Goal: Communication & Community: Answer question/provide support

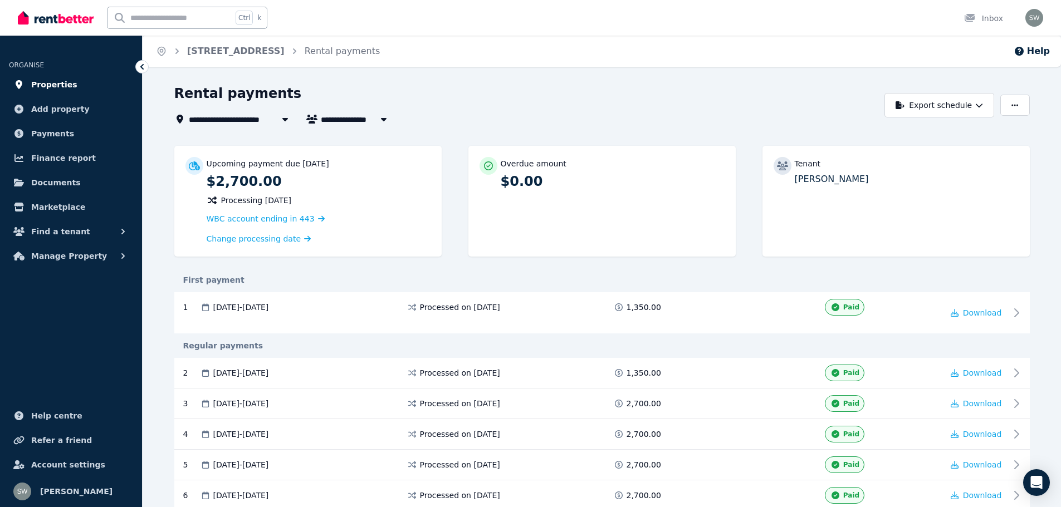
click at [76, 86] on link "Properties" at bounding box center [71, 85] width 124 height 22
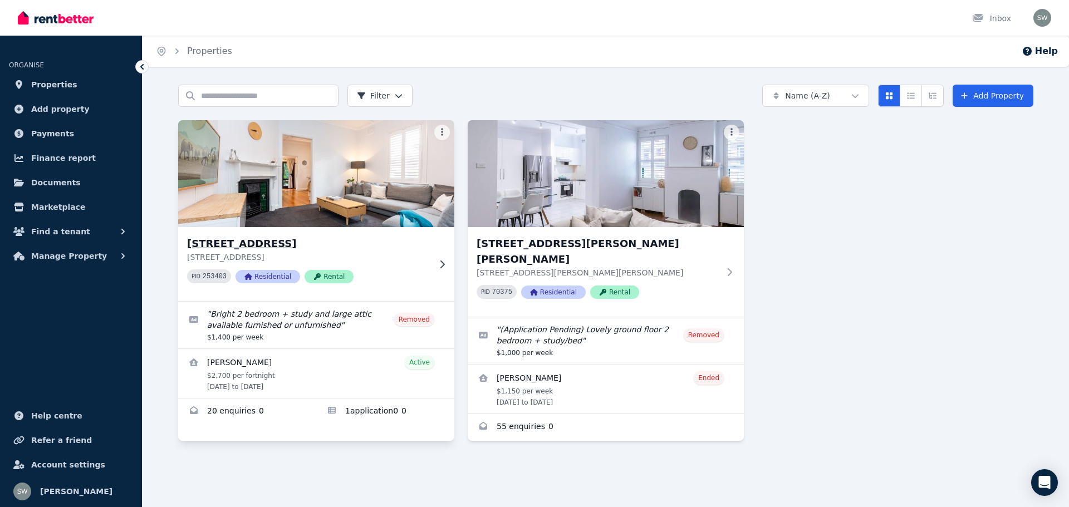
click at [330, 198] on img at bounding box center [317, 174] width 290 height 113
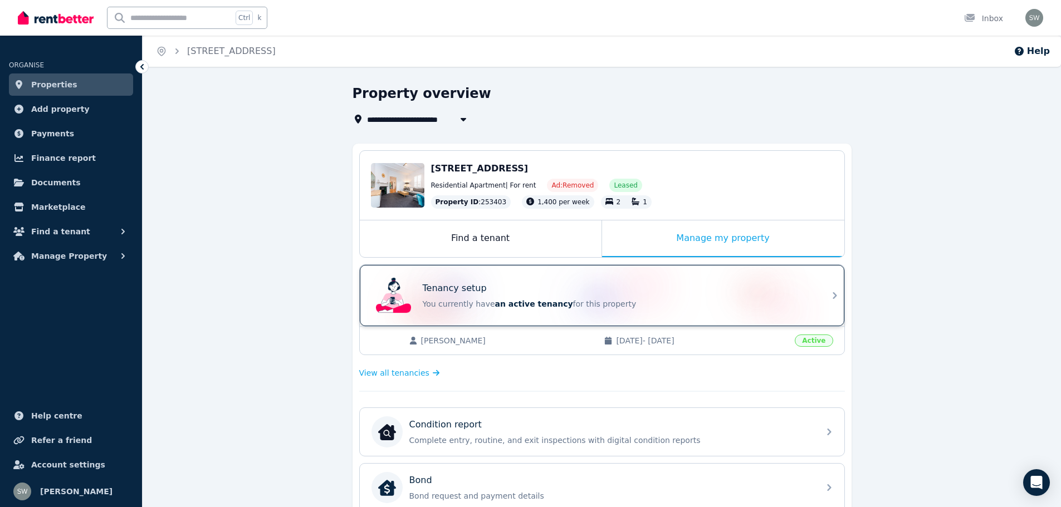
click at [492, 310] on div "Tenancy setup You currently have an active tenancy for this property" at bounding box center [592, 295] width 441 height 45
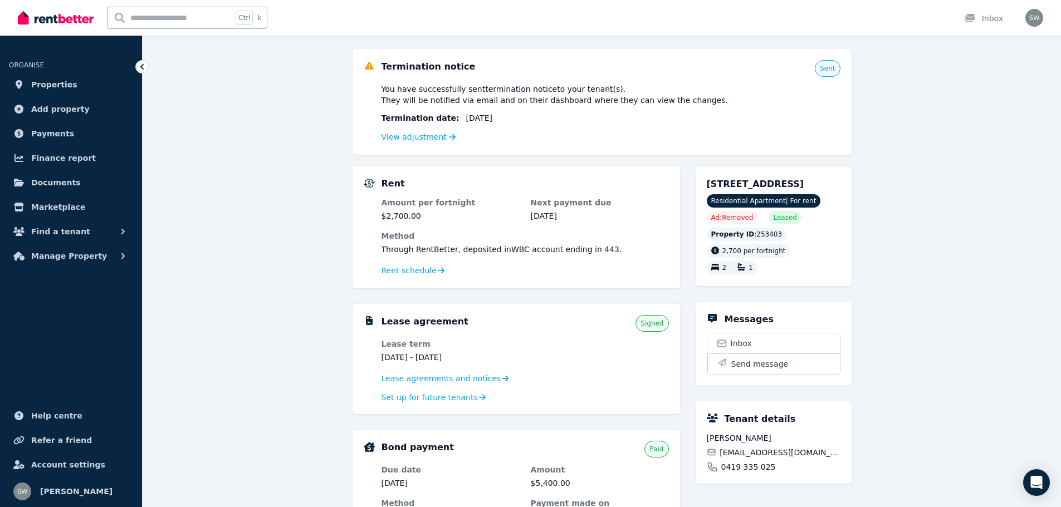
scroll to position [95, 0]
click at [740, 340] on span "Inbox" at bounding box center [741, 343] width 21 height 11
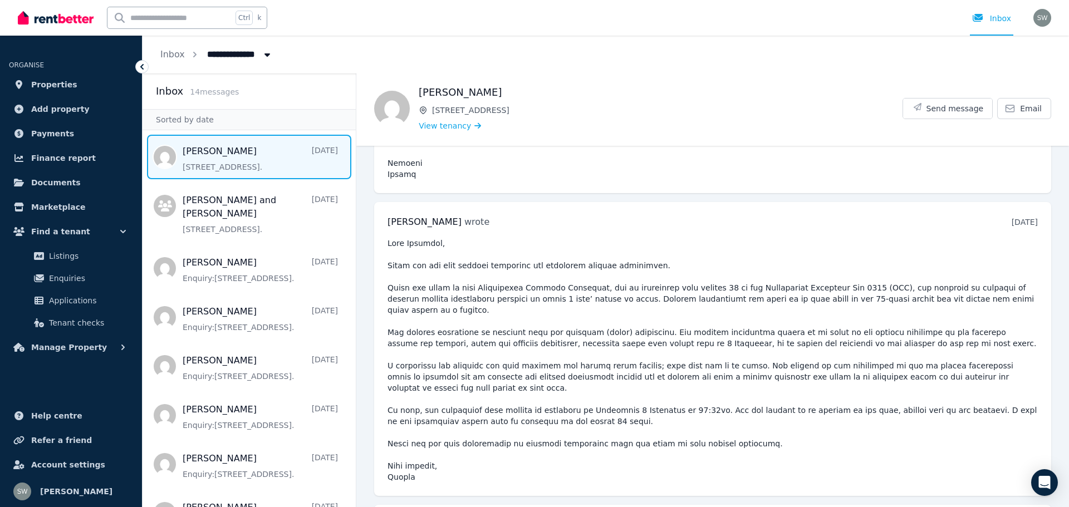
scroll to position [5870, 0]
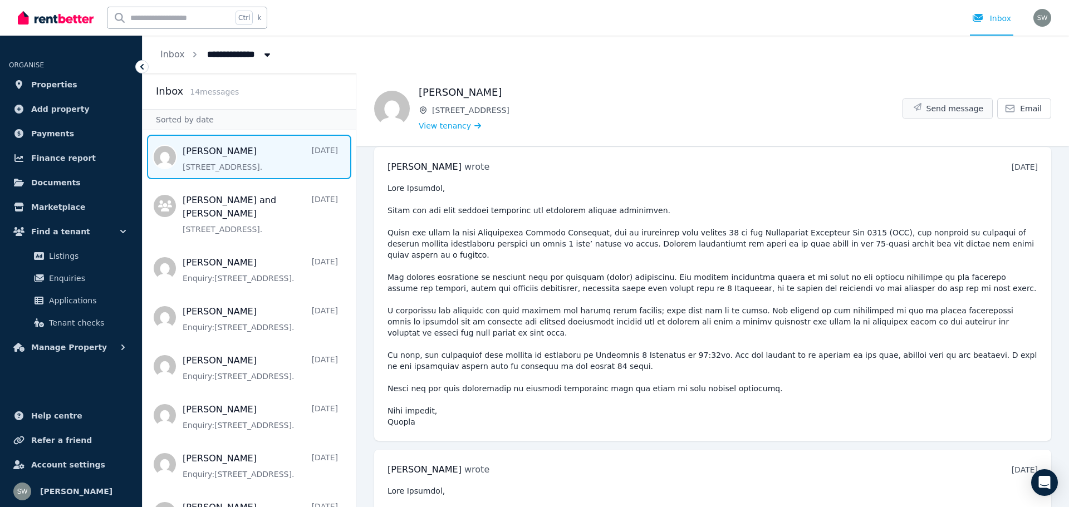
click at [955, 108] on span "Send message" at bounding box center [955, 108] width 57 height 11
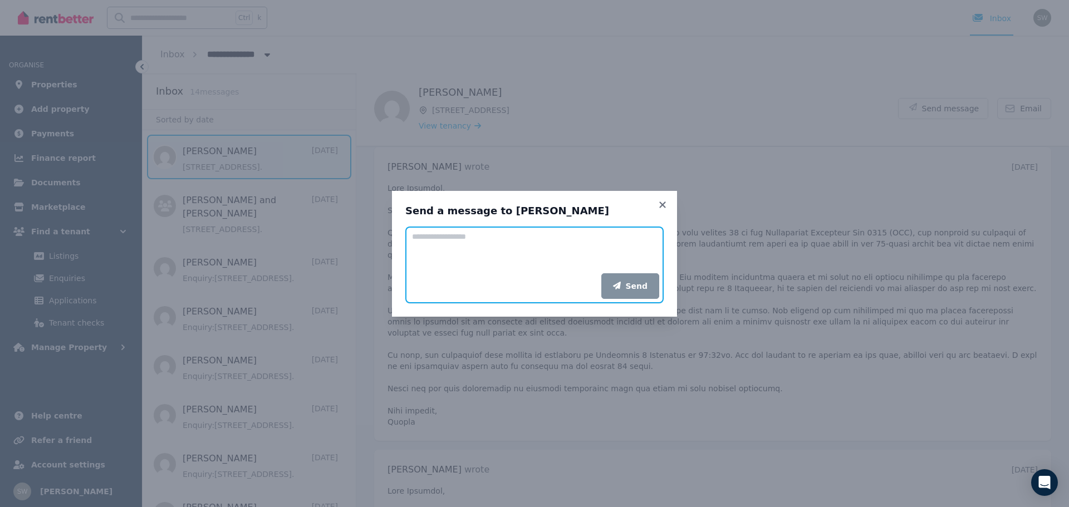
click at [612, 239] on textarea "Add your message" at bounding box center [534, 250] width 258 height 47
paste textarea "**********"
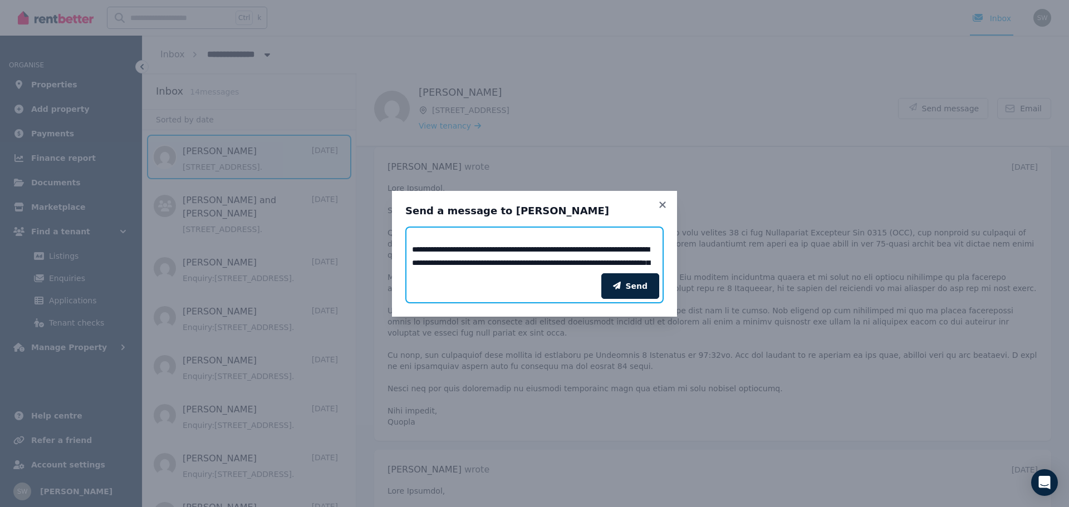
scroll to position [0, 0]
click at [522, 251] on textarea "**********" at bounding box center [534, 250] width 258 height 47
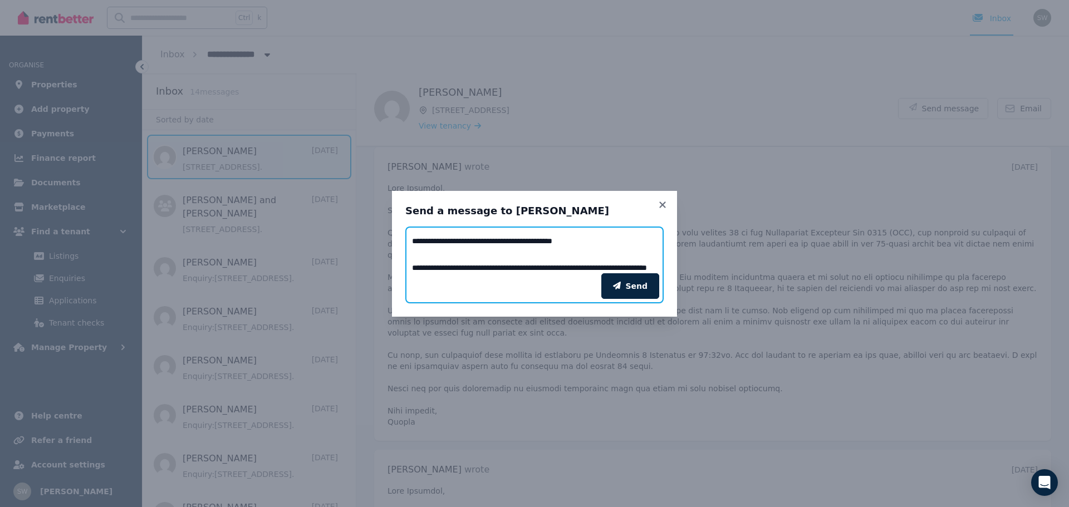
scroll to position [27, 0]
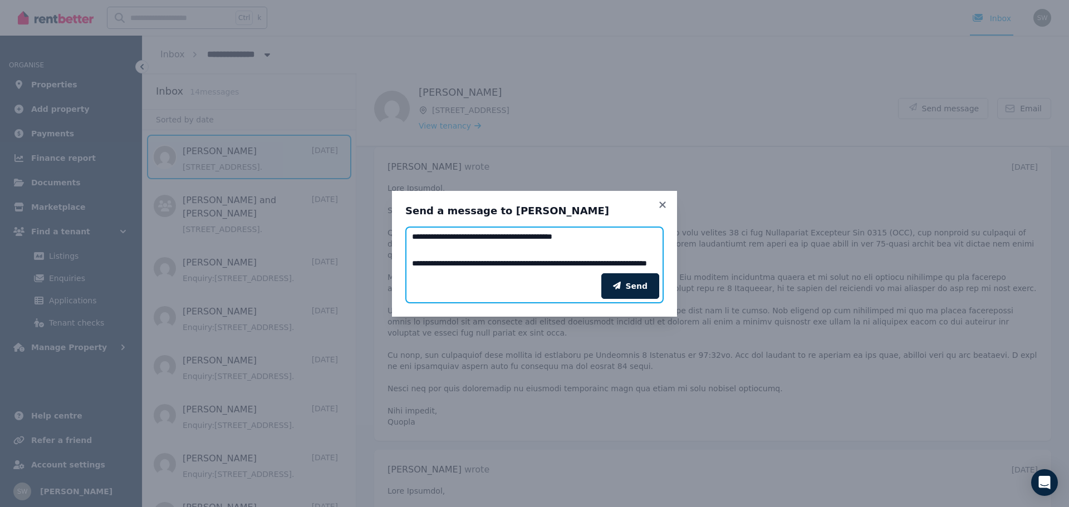
click at [411, 266] on textarea "**********" at bounding box center [534, 250] width 258 height 47
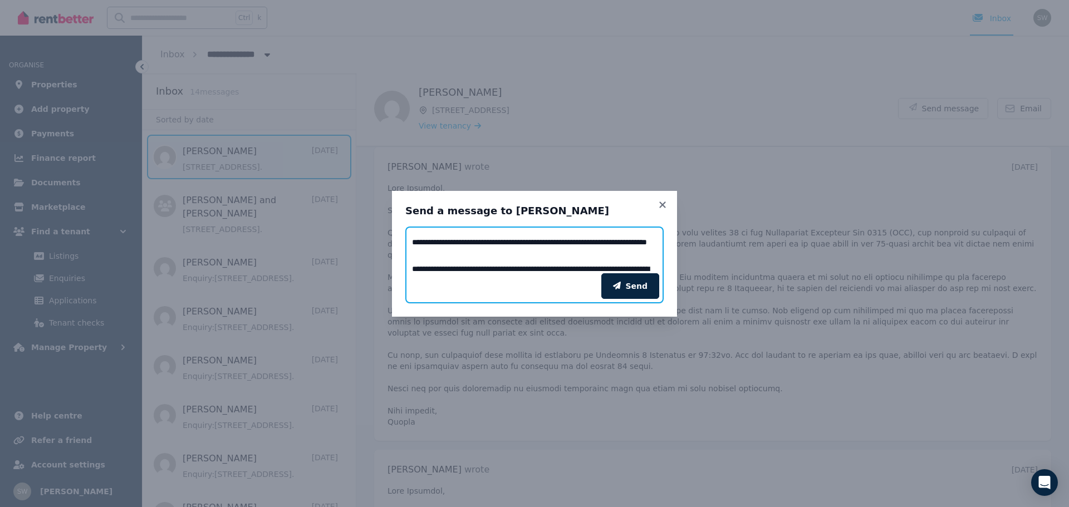
scroll to position [53, 0]
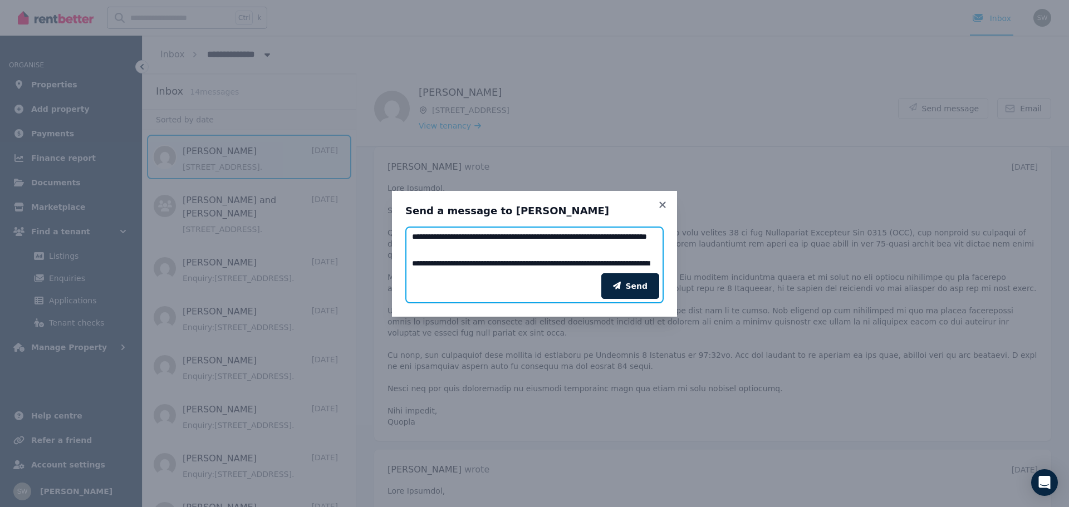
click at [501, 252] on textarea "**********" at bounding box center [534, 250] width 258 height 47
click at [578, 241] on textarea "**********" at bounding box center [534, 250] width 258 height 47
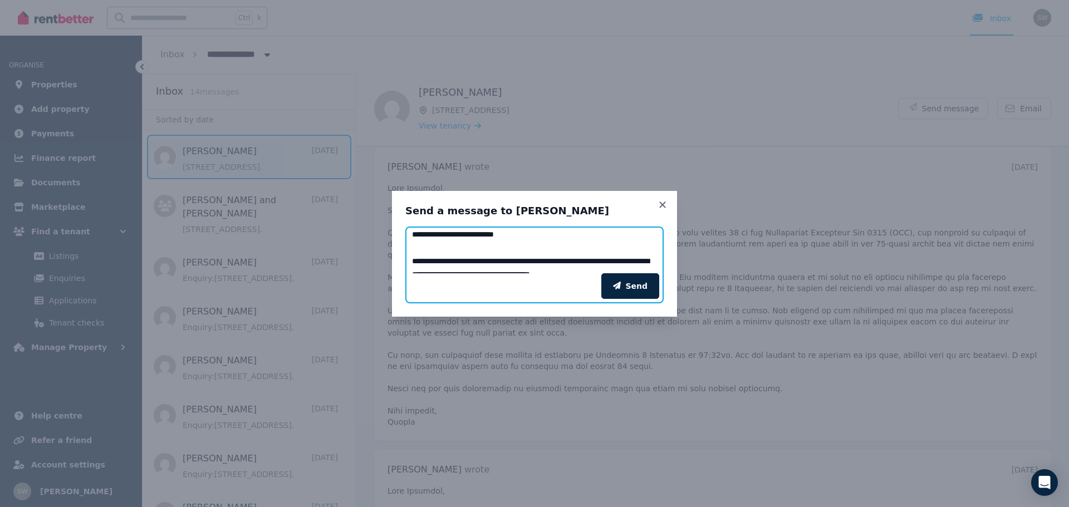
scroll to position [150, 0]
click at [519, 262] on textarea "**********" at bounding box center [534, 250] width 258 height 47
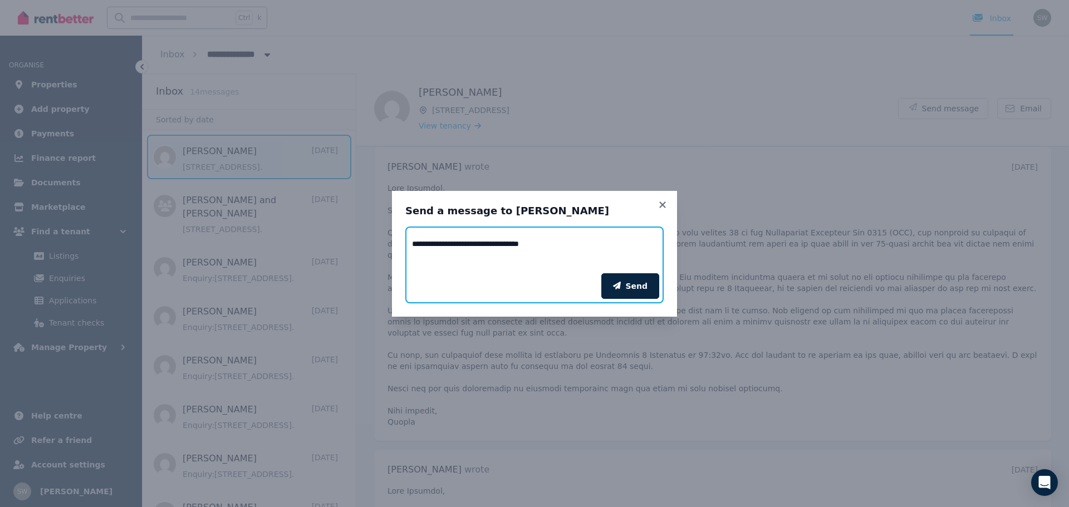
click at [540, 257] on textarea "**********" at bounding box center [534, 250] width 258 height 47
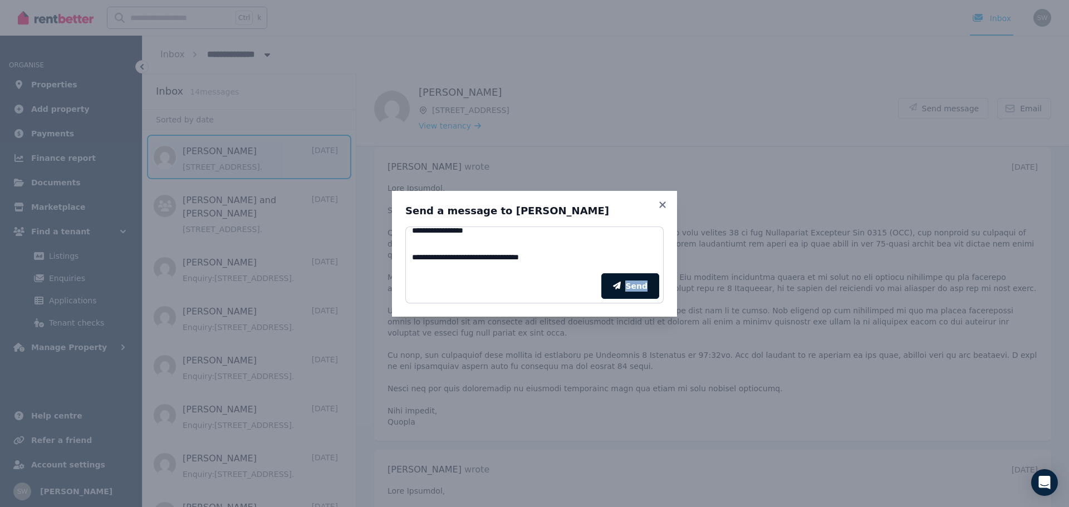
drag, startPoint x: 657, startPoint y: 302, endPoint x: 613, endPoint y: 294, distance: 44.1
click at [613, 294] on div "Send" at bounding box center [534, 286] width 258 height 35
click at [563, 272] on div "Send" at bounding box center [534, 286] width 258 height 35
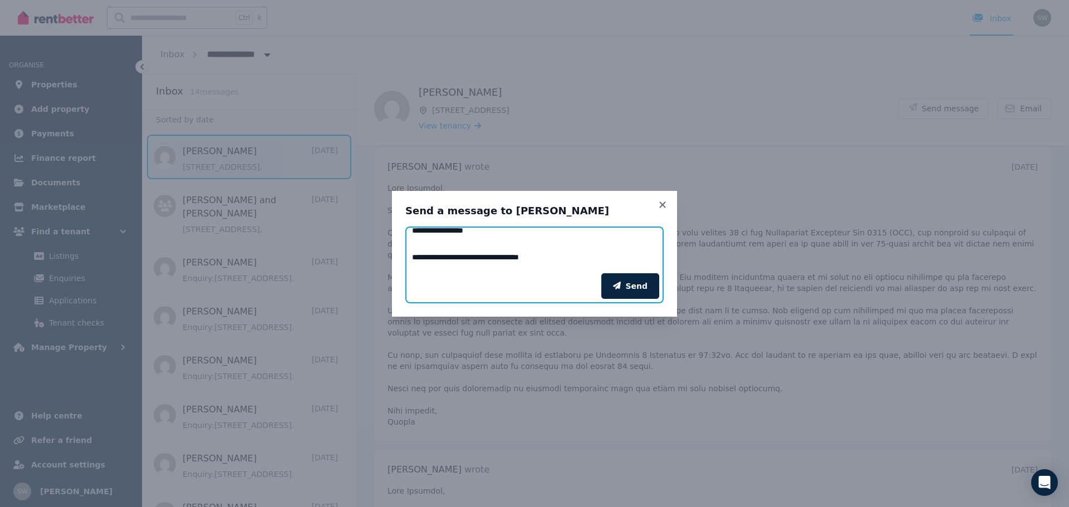
click at [571, 262] on textarea "**********" at bounding box center [534, 250] width 258 height 47
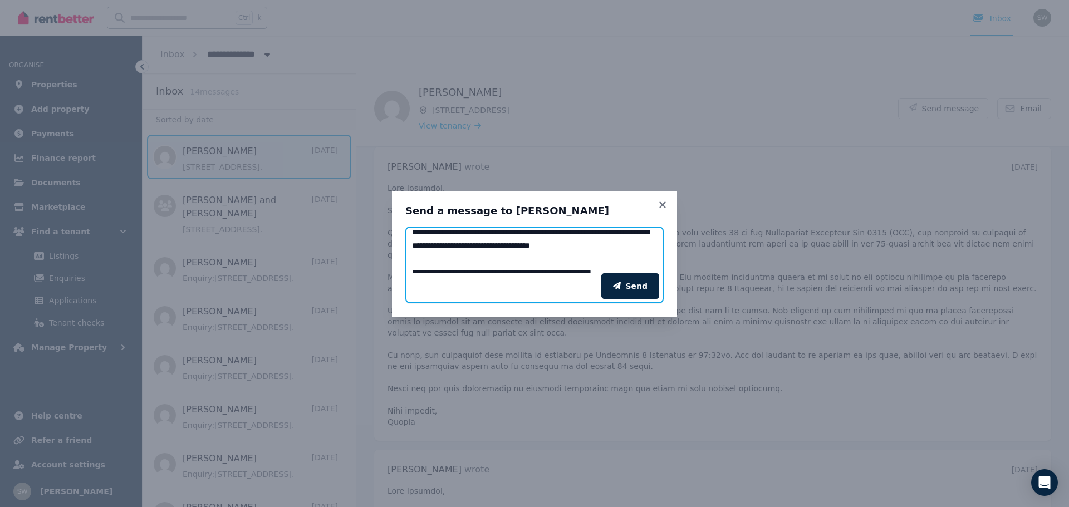
click at [620, 258] on textarea "Add your message" at bounding box center [534, 250] width 258 height 47
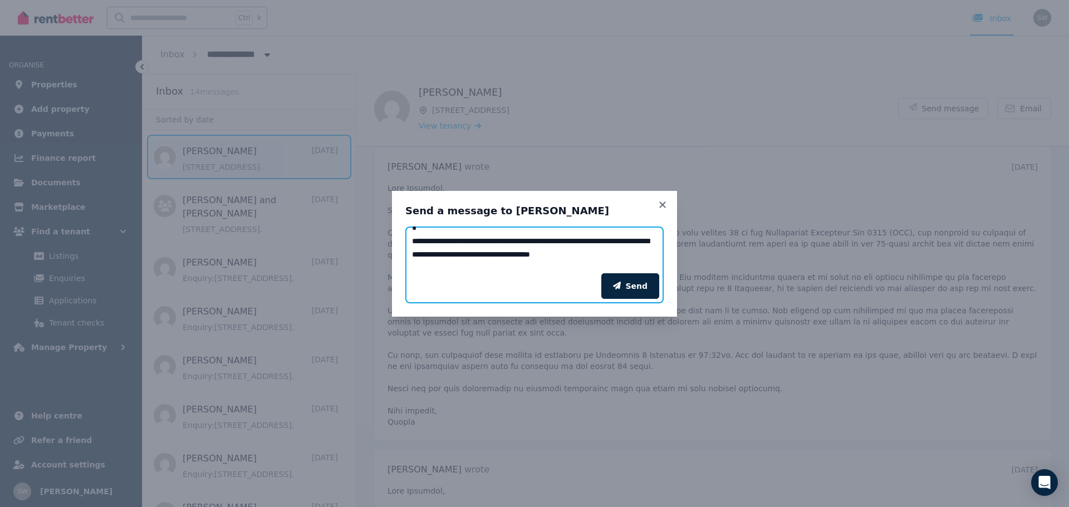
scroll to position [450, 0]
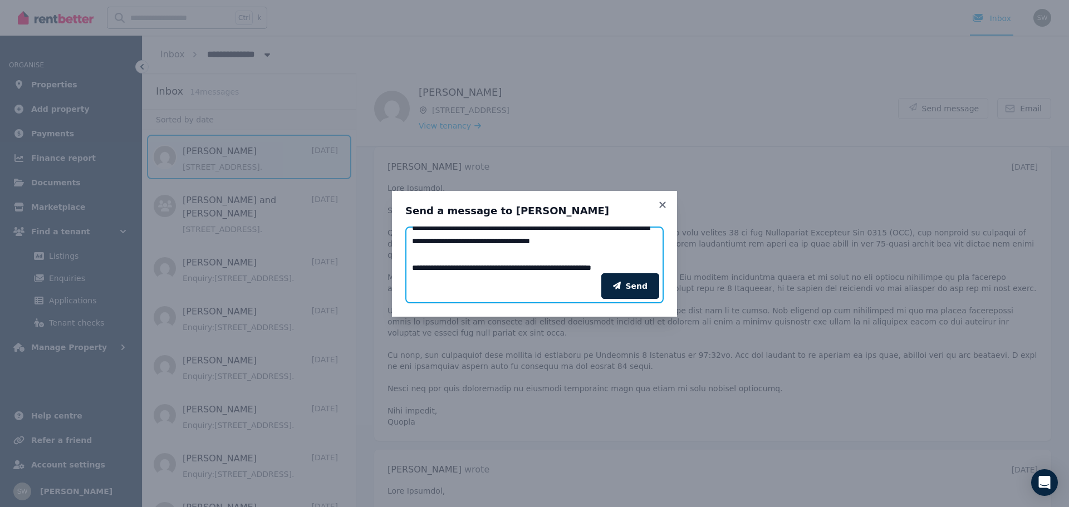
type textarea "**********"
click at [916, 261] on div "Send a message to [PERSON_NAME] Add your message Send" at bounding box center [534, 253] width 1069 height 507
click at [664, 204] on icon at bounding box center [662, 205] width 6 height 6
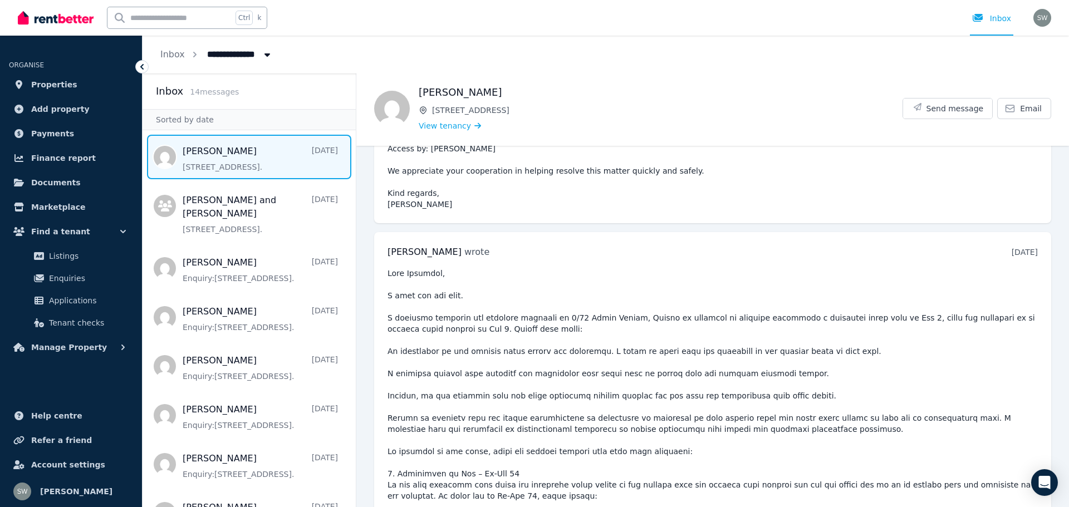
scroll to position [182, 0]
click at [1012, 250] on time "[DATE]" at bounding box center [1025, 251] width 26 height 9
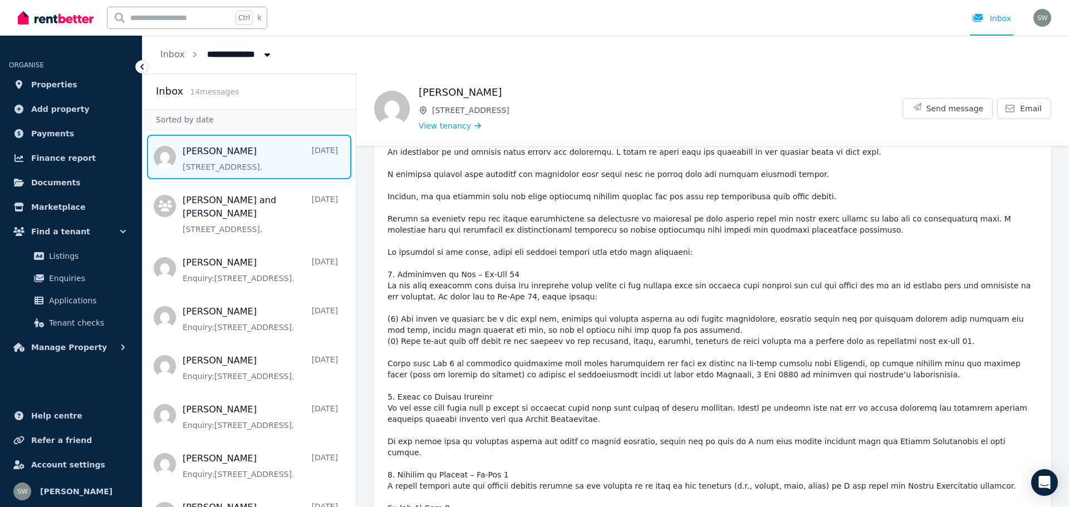
scroll to position [428, 0]
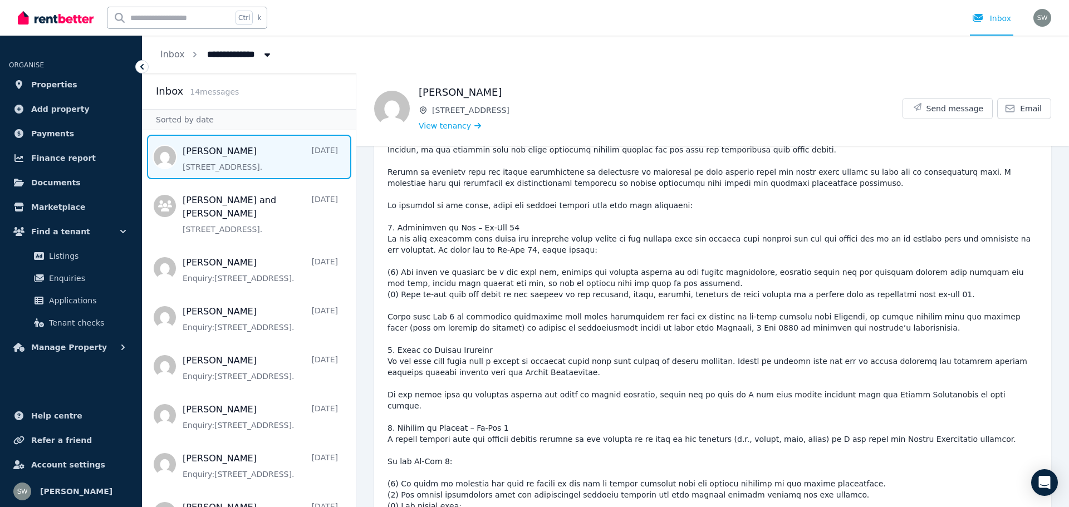
click at [940, 232] on pre at bounding box center [713, 334] width 651 height 624
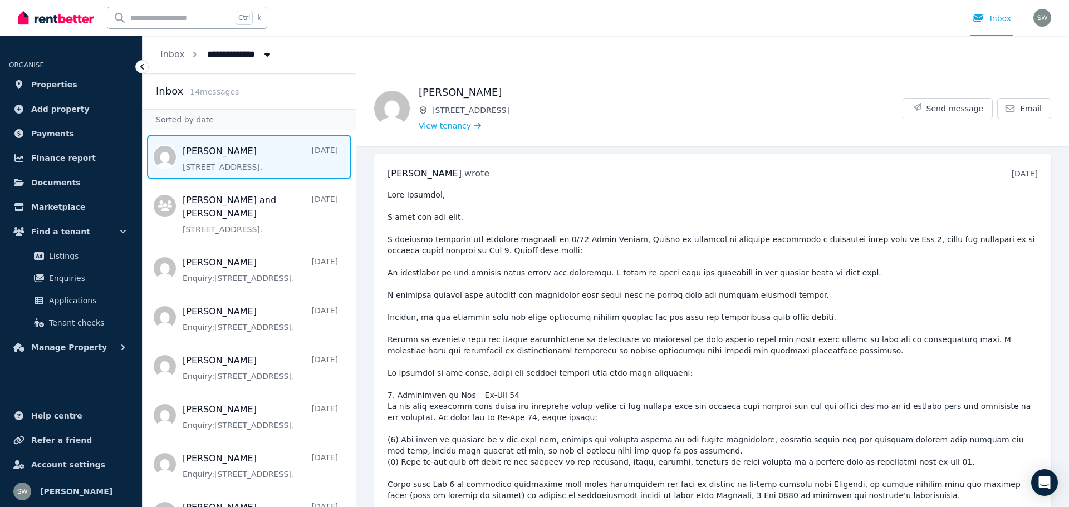
scroll to position [260, 0]
click at [1012, 176] on time "[DATE]" at bounding box center [1025, 174] width 26 height 9
click at [934, 318] on pre at bounding box center [713, 502] width 651 height 624
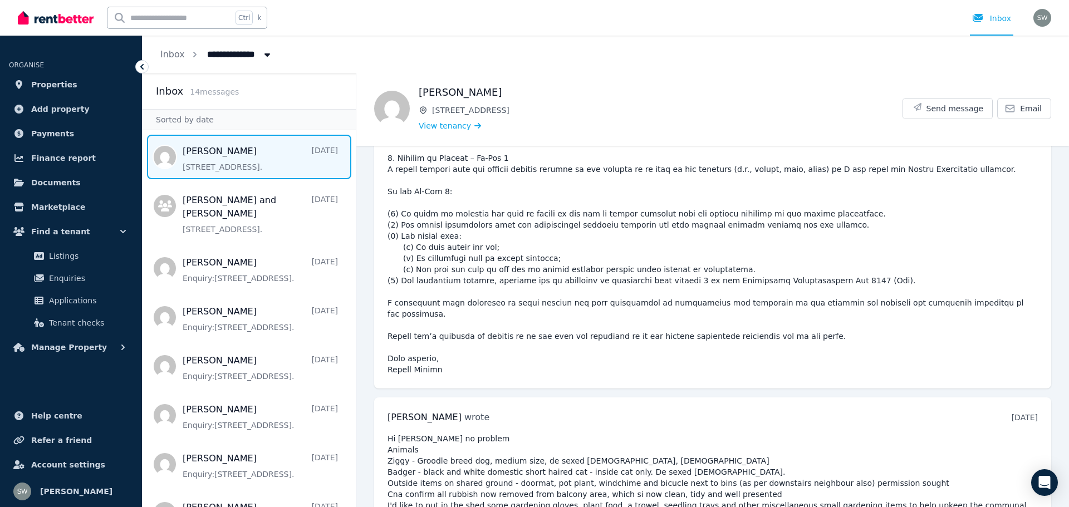
scroll to position [698, 0]
click at [934, 299] on pre at bounding box center [713, 63] width 651 height 624
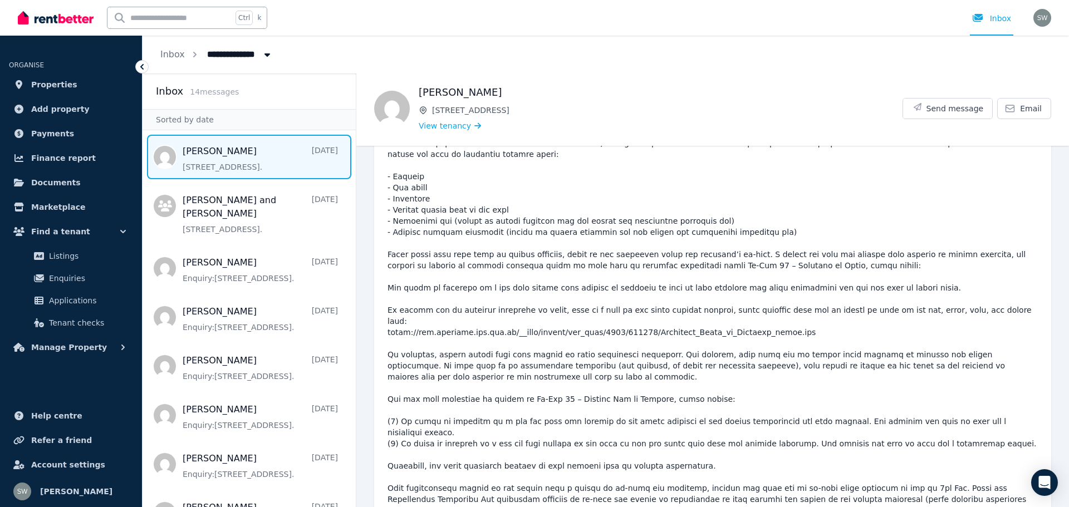
scroll to position [1289, 0]
click at [904, 321] on pre at bounding box center [713, 392] width 651 height 602
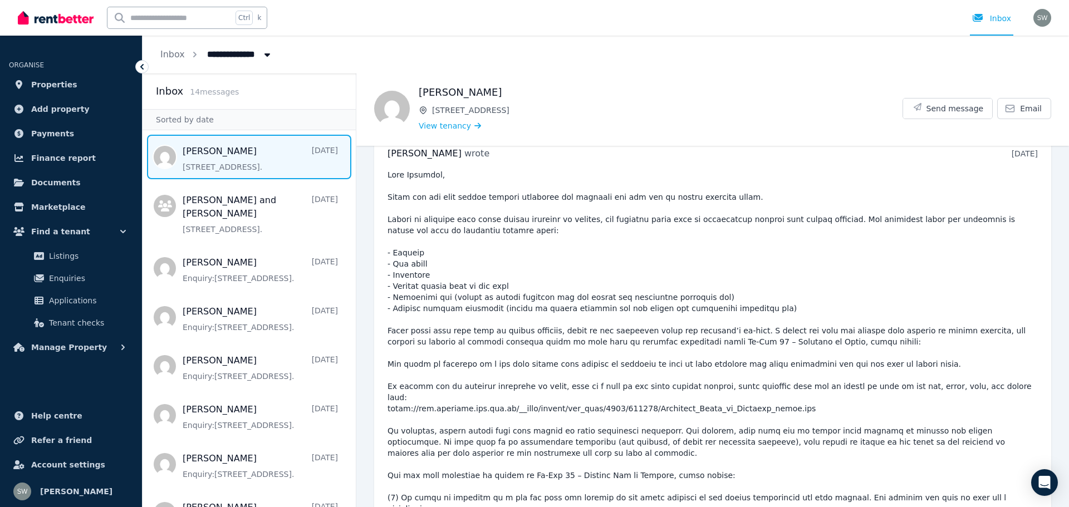
scroll to position [1106, 0]
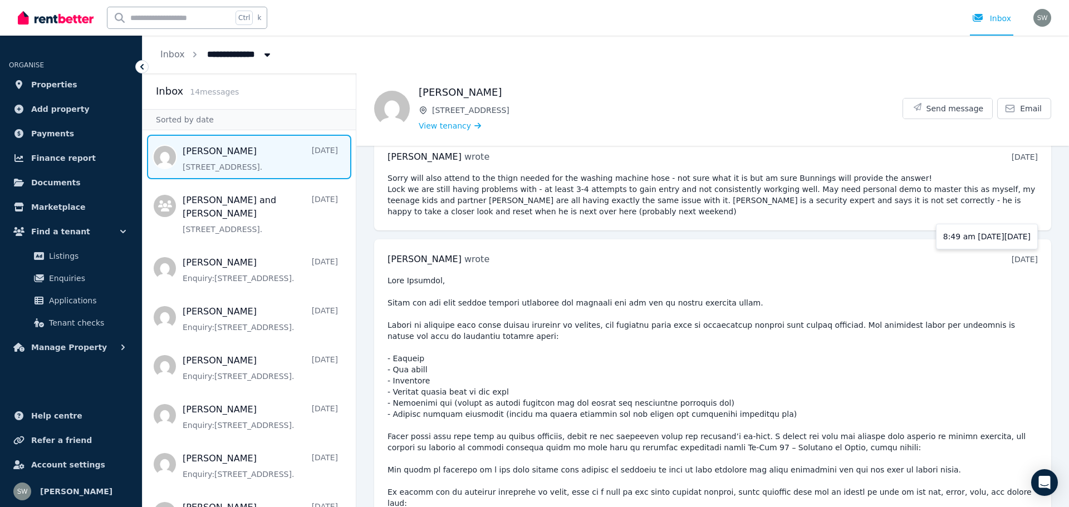
click at [1012, 255] on time "[DATE]" at bounding box center [1025, 259] width 26 height 9
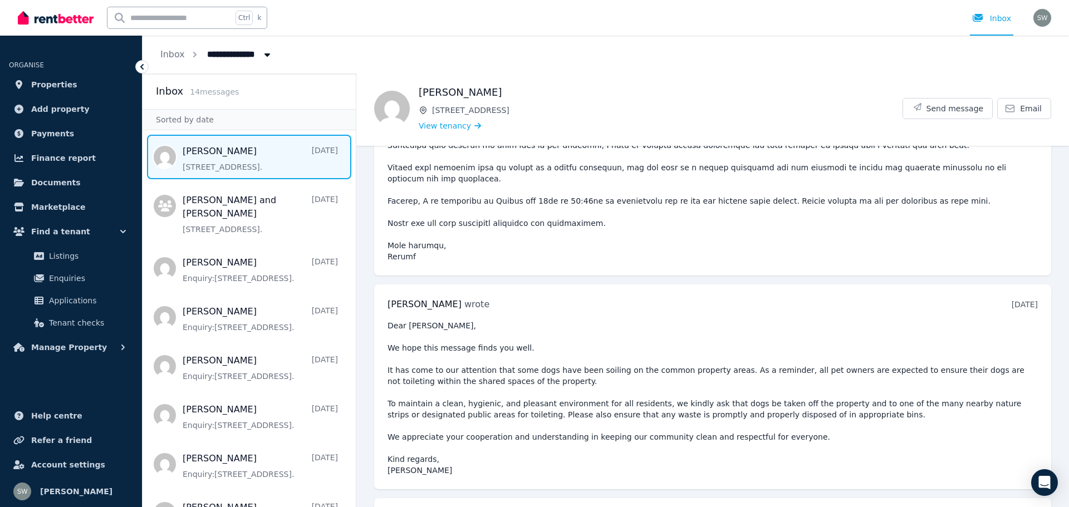
scroll to position [1721, 0]
click at [1016, 300] on time "[DATE]" at bounding box center [1025, 304] width 26 height 9
click at [952, 353] on pre "Dear [PERSON_NAME], We hope this message finds you well. It has come to our att…" at bounding box center [713, 398] width 651 height 156
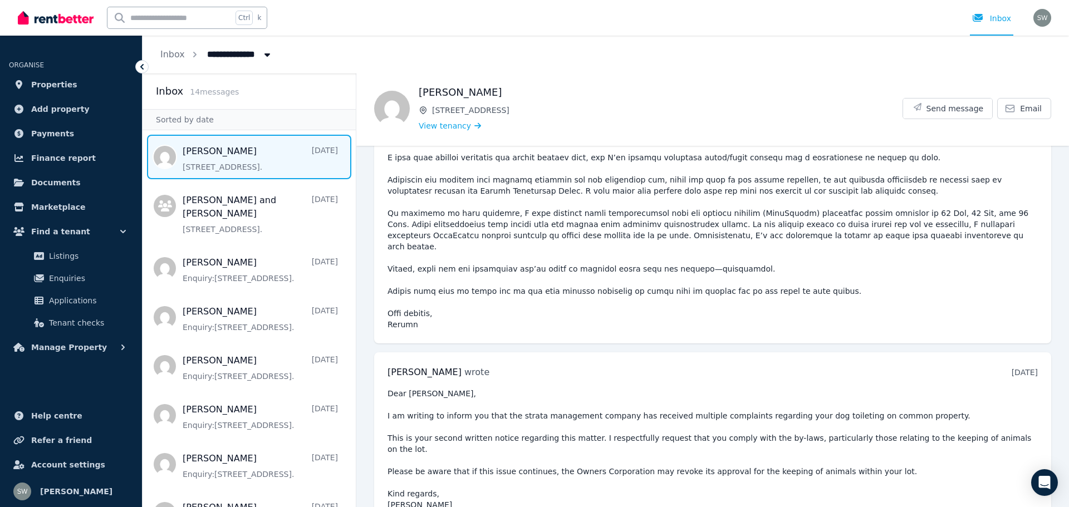
scroll to position [3624, 0]
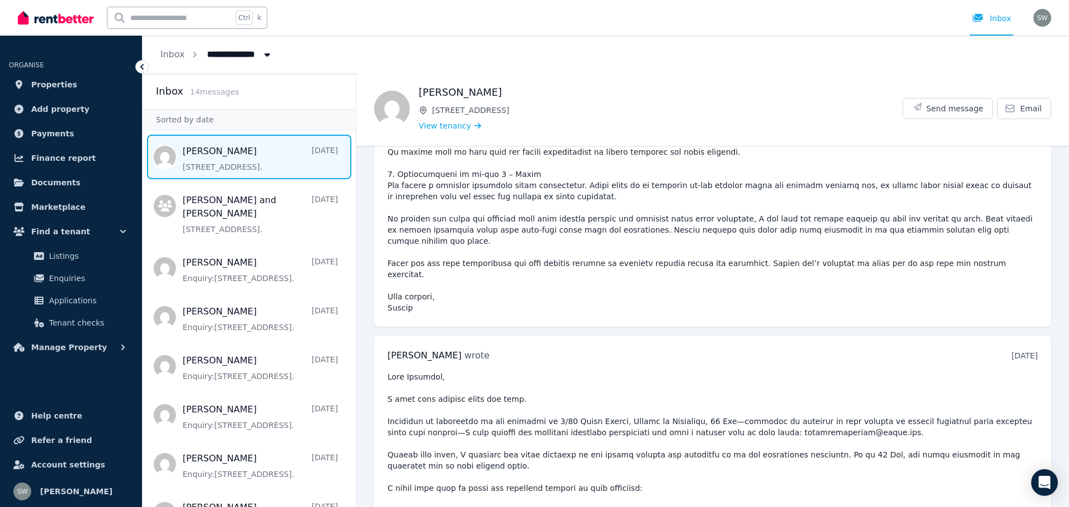
scroll to position [2475, 0]
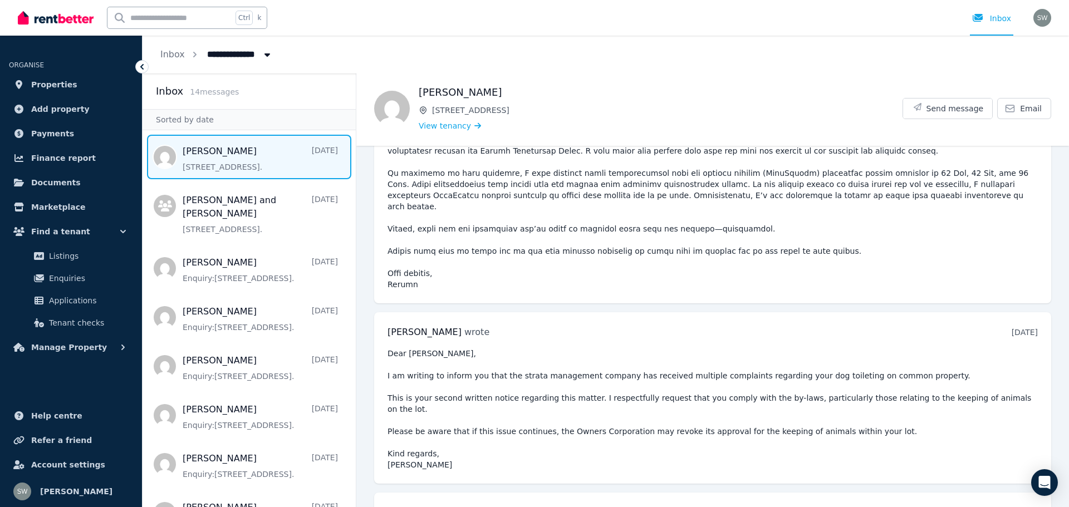
scroll to position [3665, 0]
click at [984, 347] on pre "Dear [PERSON_NAME], I am writing to inform you that the strata management compa…" at bounding box center [713, 408] width 651 height 123
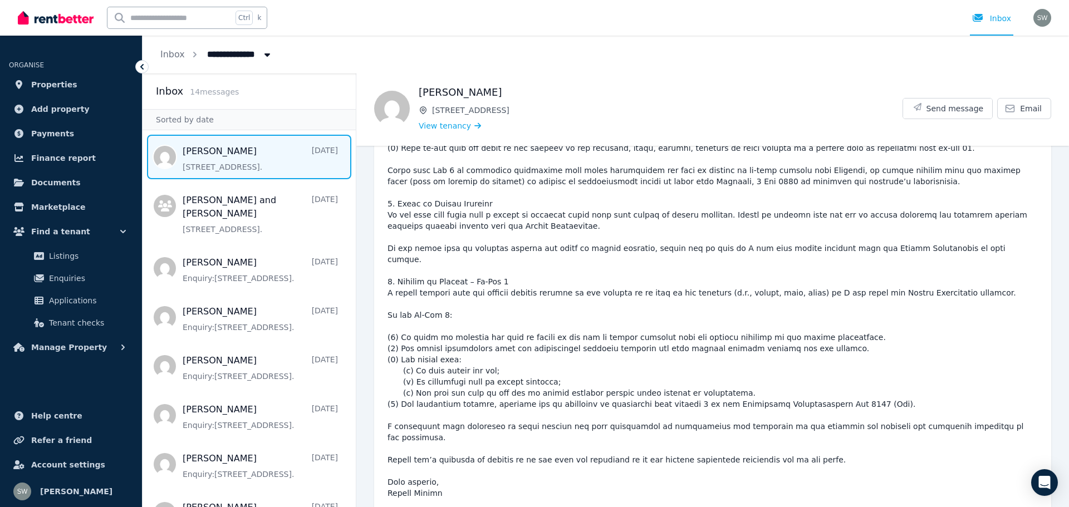
scroll to position [575, 0]
click at [451, 14] on div "Ctrl k Inbox" at bounding box center [516, 18] width 996 height 36
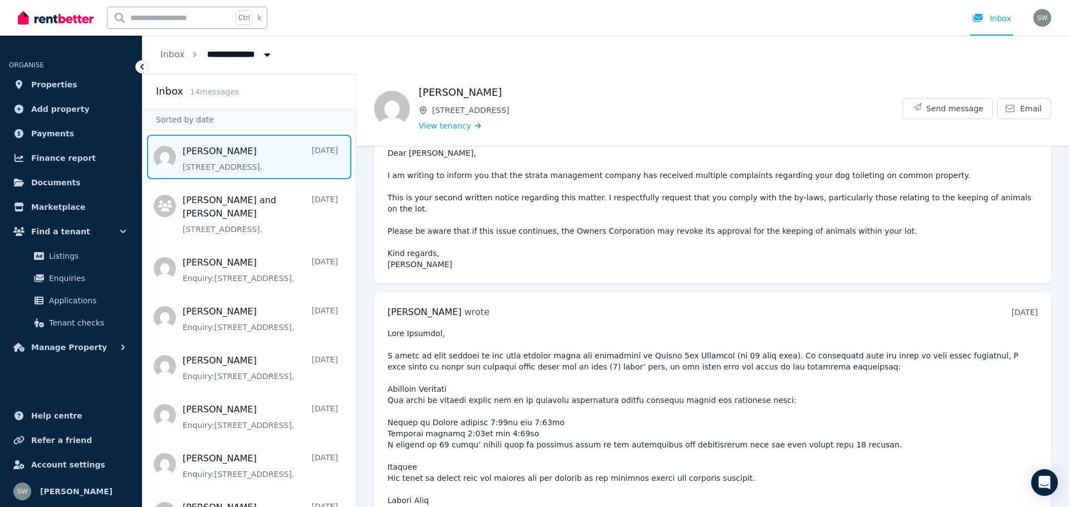
scroll to position [3837, 0]
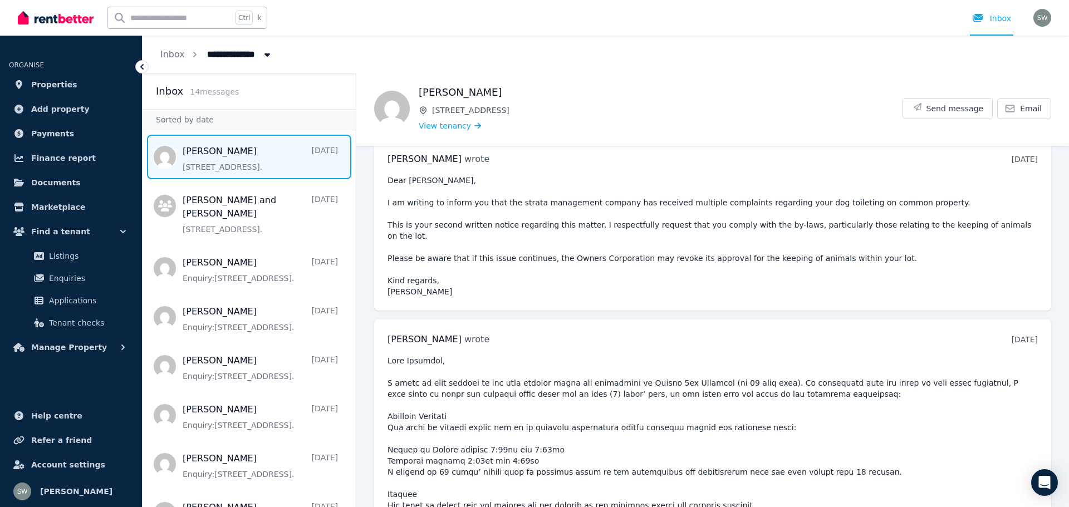
click at [992, 333] on div "[PERSON_NAME] wrote [DATE] 11:44 am on [DATE]" at bounding box center [713, 339] width 651 height 13
click at [1012, 335] on time "[DATE]" at bounding box center [1025, 339] width 26 height 9
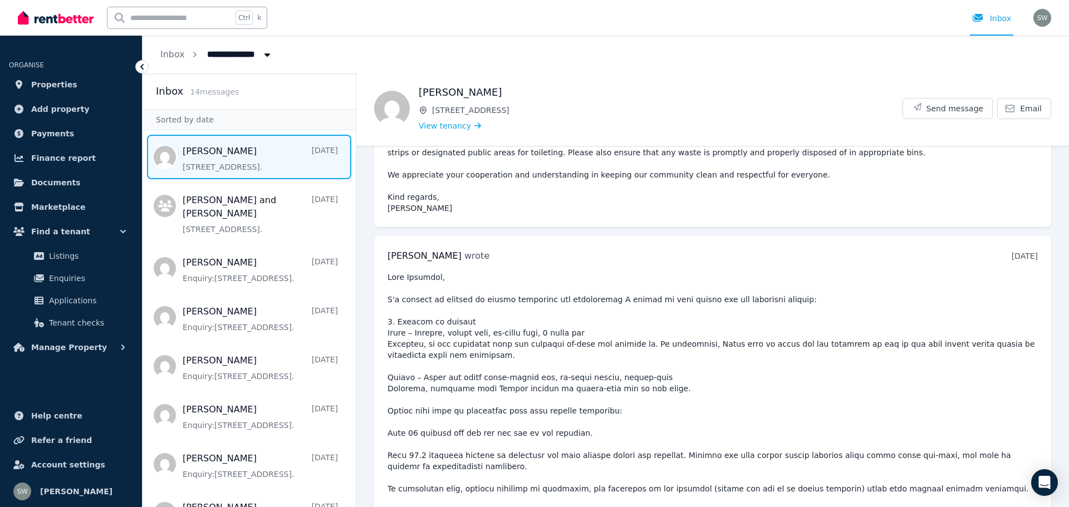
scroll to position [1977, 0]
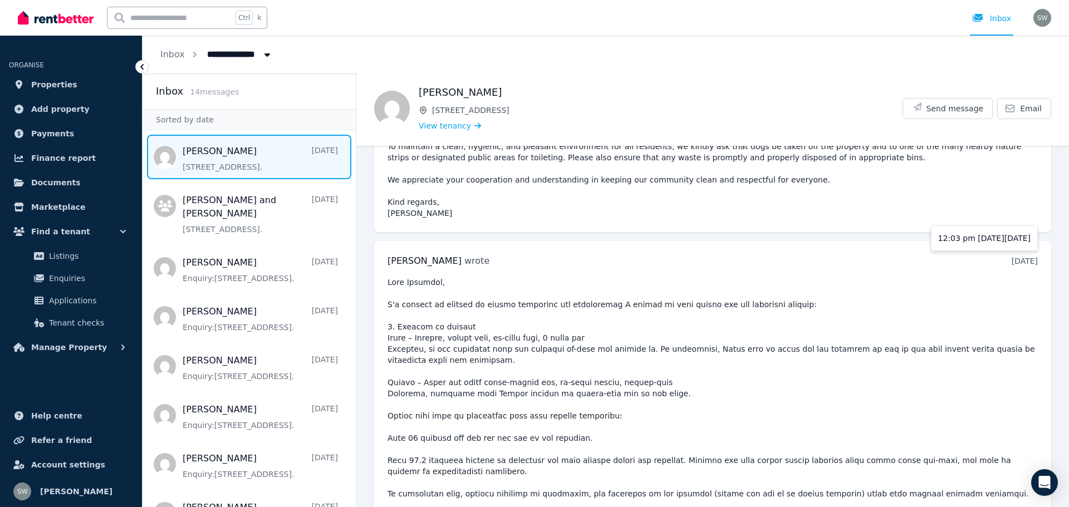
click at [1012, 257] on time "[DATE]" at bounding box center [1025, 261] width 26 height 9
click at [1017, 257] on time "[DATE]" at bounding box center [1025, 261] width 26 height 9
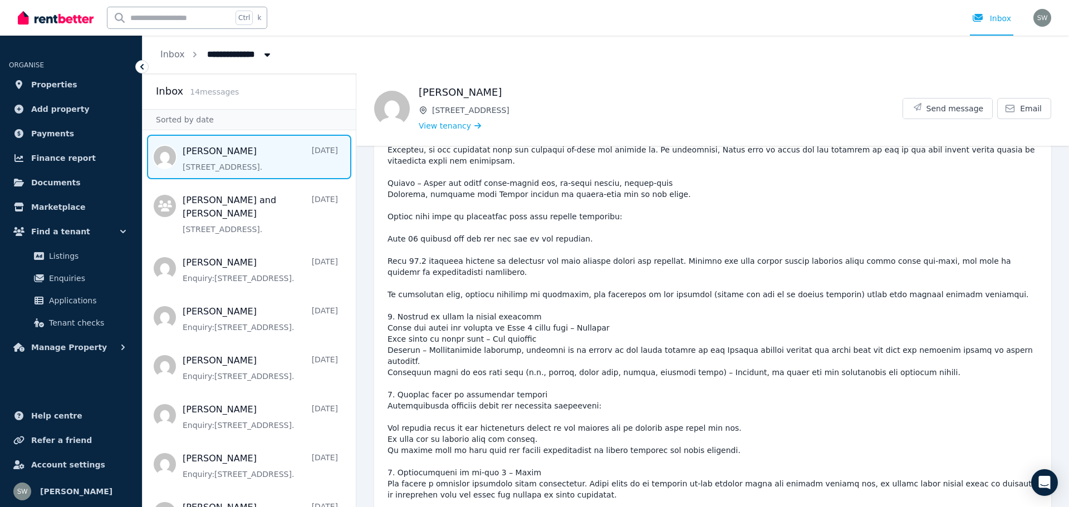
scroll to position [2178, 0]
click at [974, 387] on pre at bounding box center [713, 343] width 651 height 535
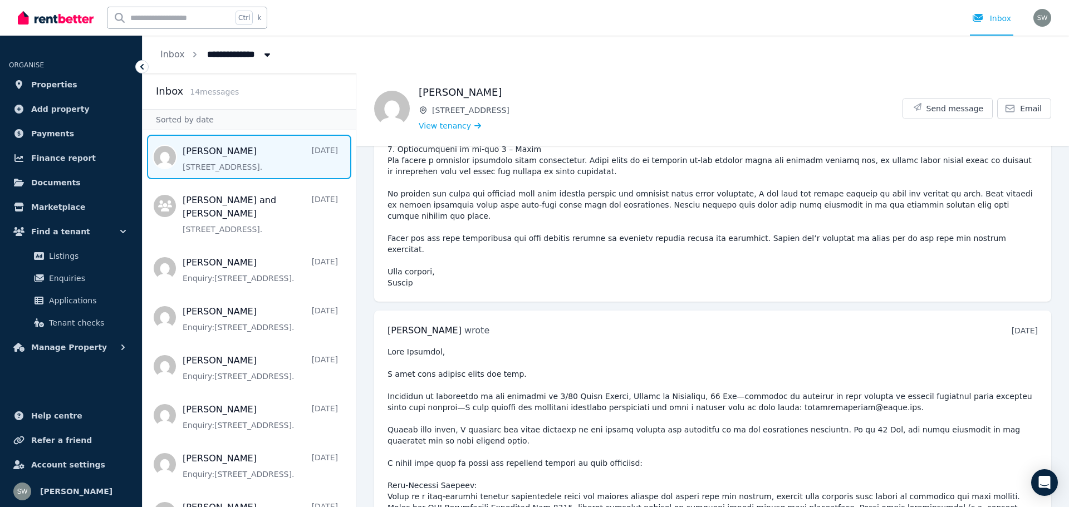
scroll to position [2493, 0]
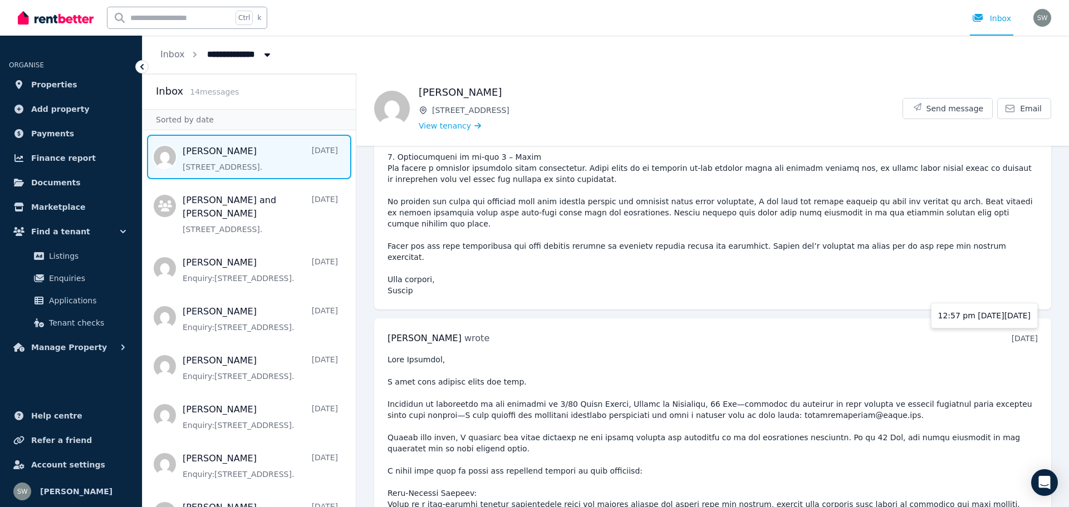
click at [1015, 334] on time "[DATE]" at bounding box center [1025, 338] width 26 height 9
